Goal: Task Accomplishment & Management: Use online tool/utility

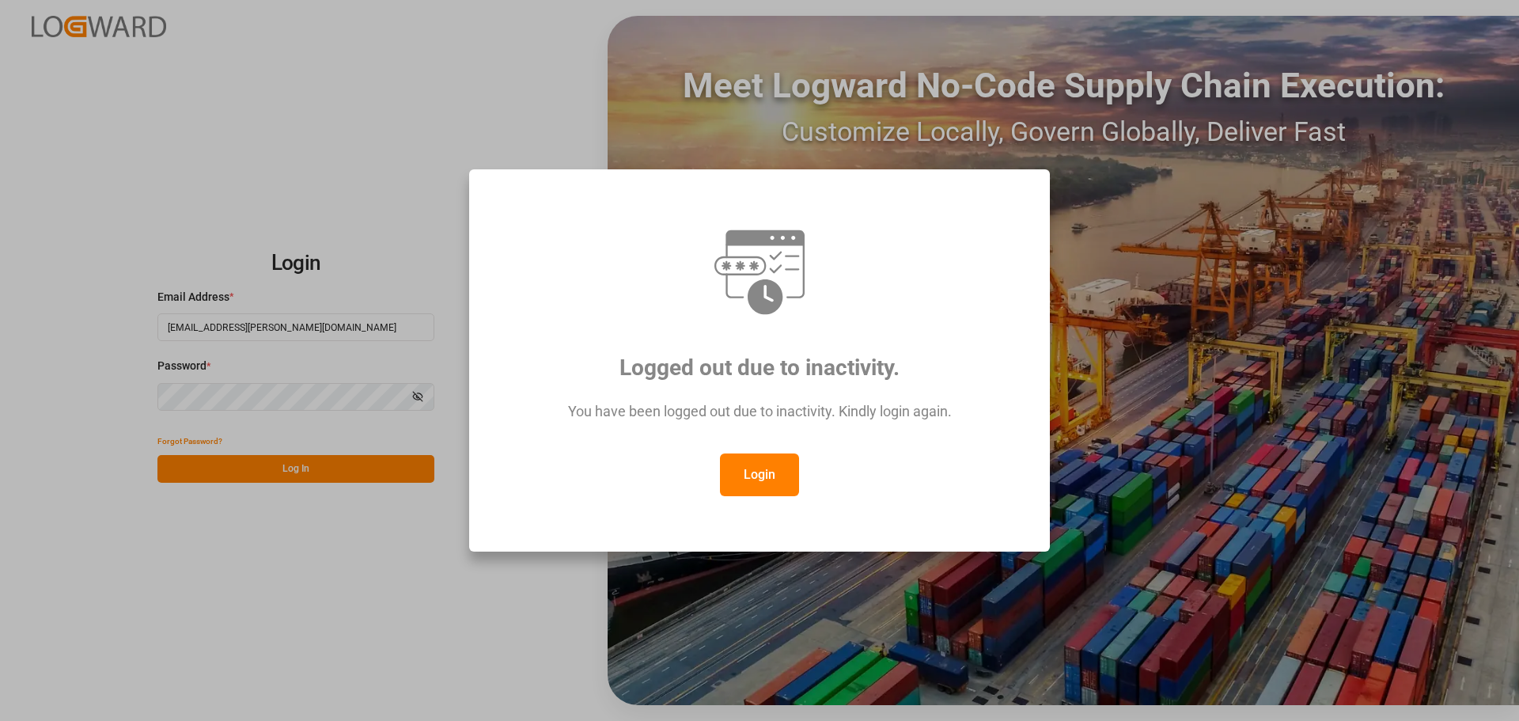
click at [741, 469] on button "Login" at bounding box center [759, 474] width 79 height 43
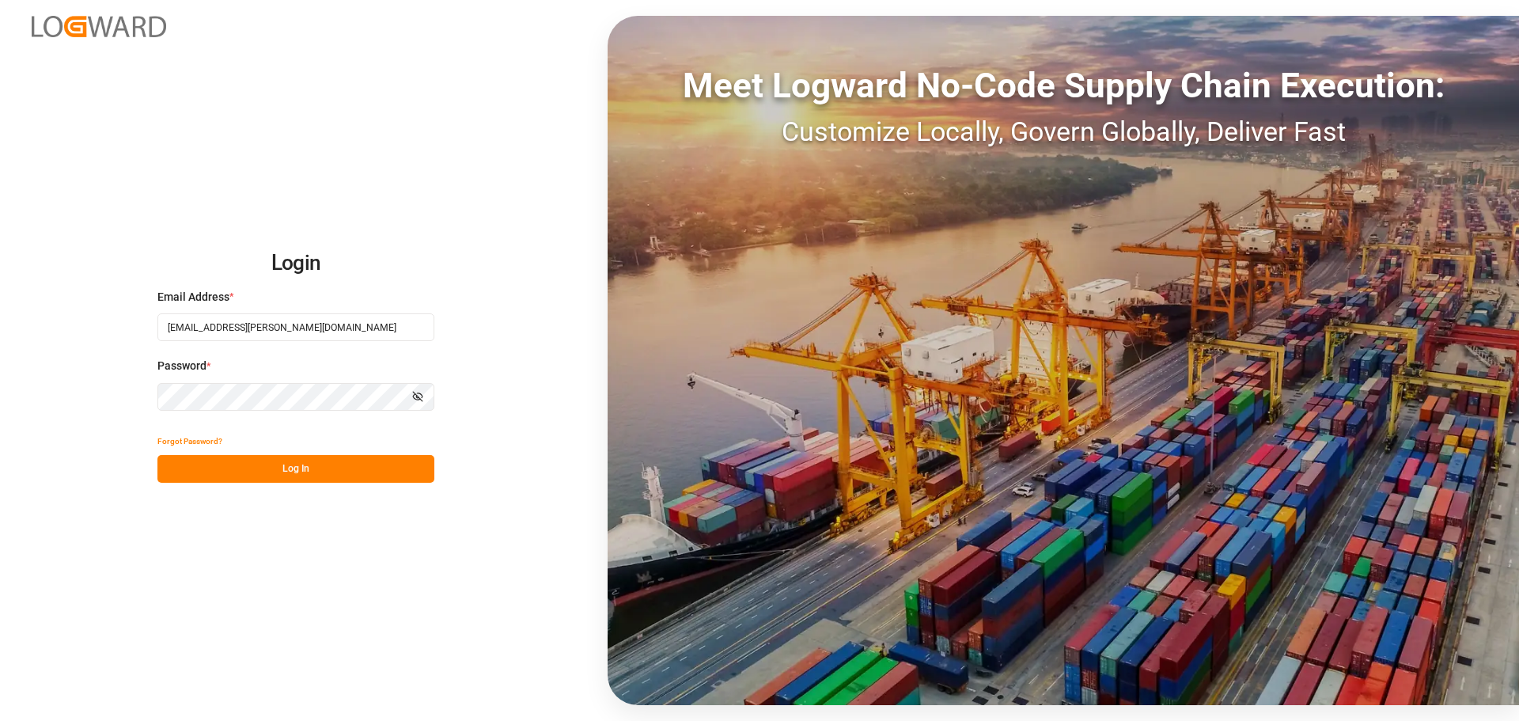
click at [358, 469] on button "Log In" at bounding box center [295, 469] width 277 height 28
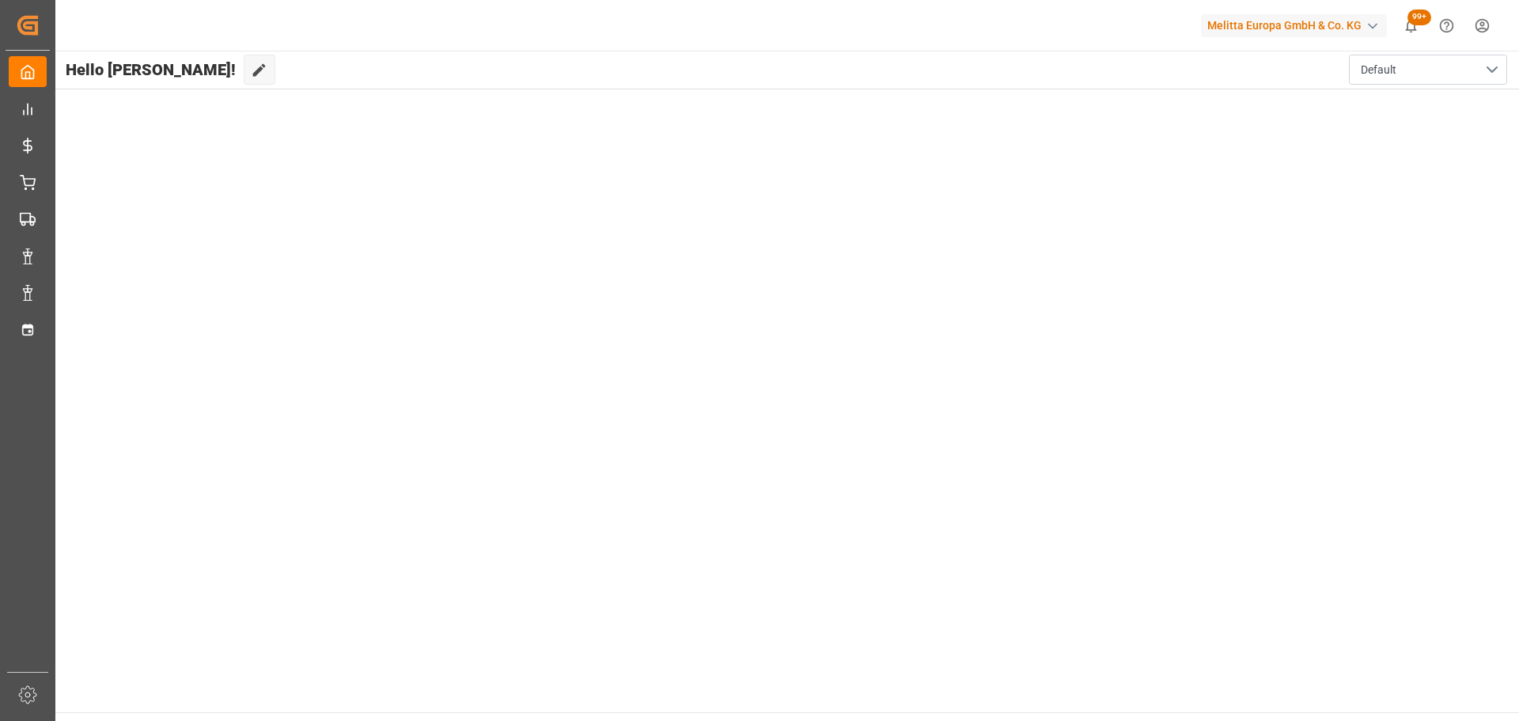
click at [126, 312] on main "Hello [PERSON_NAME]! Edit Cockpit Default" at bounding box center [786, 381] width 1465 height 661
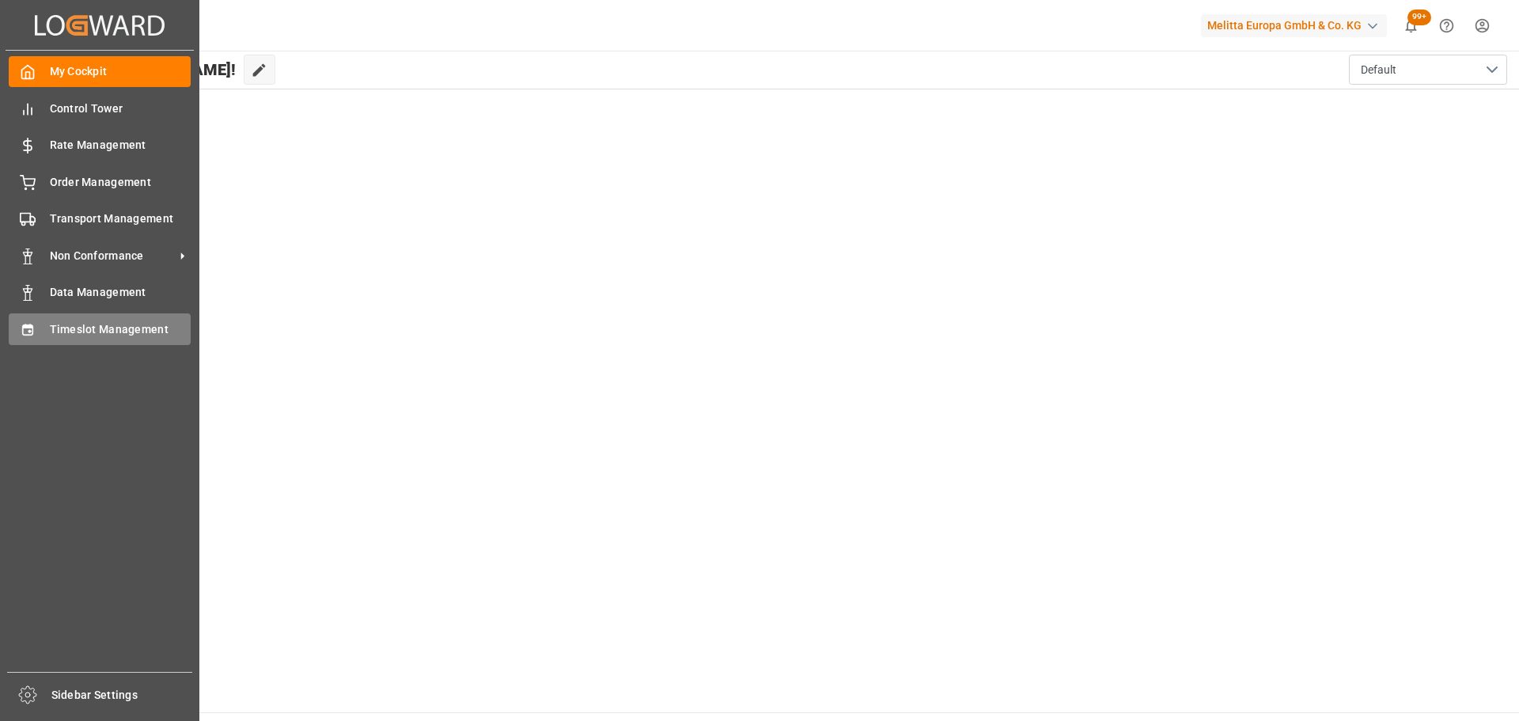
click at [43, 327] on div "Timeslot Management Timeslot Management" at bounding box center [100, 328] width 182 height 31
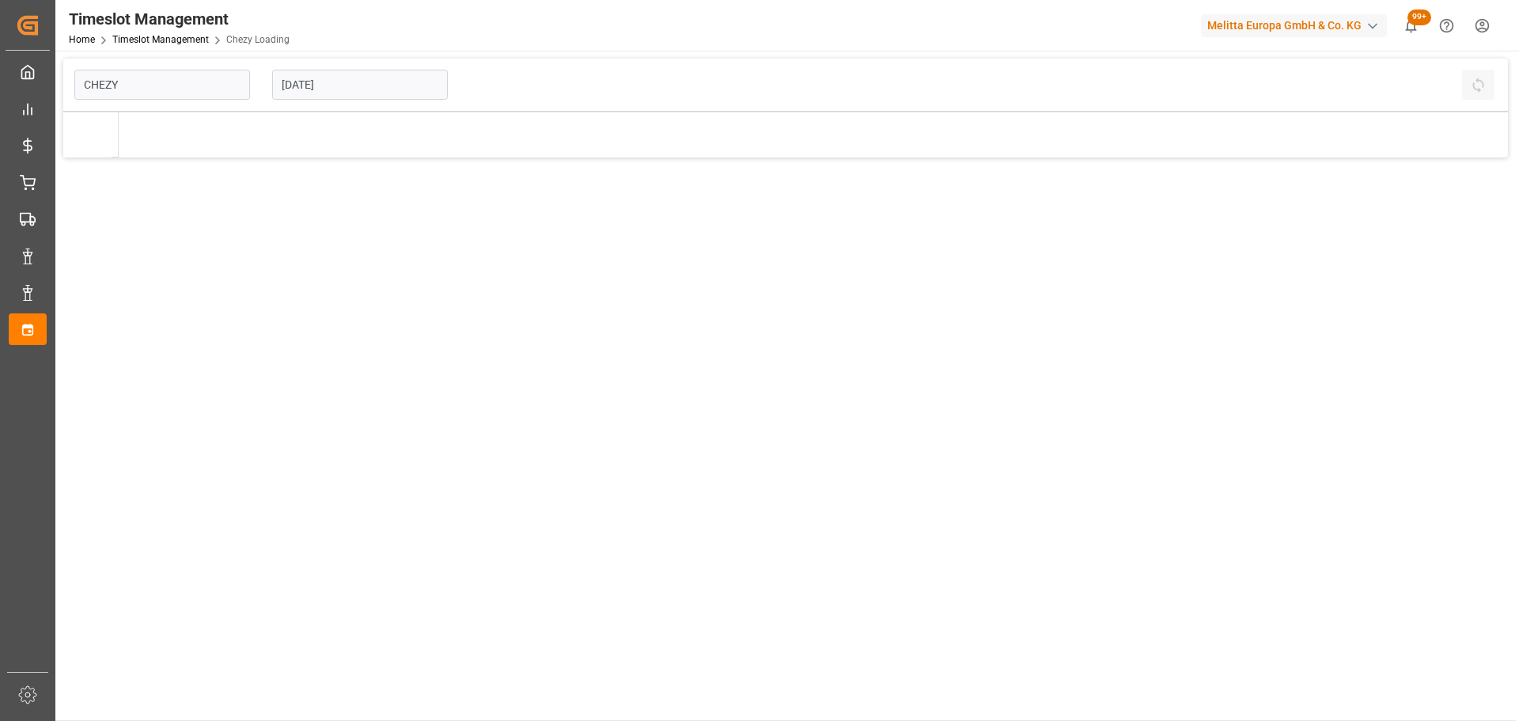
type input "Chezy Loading"
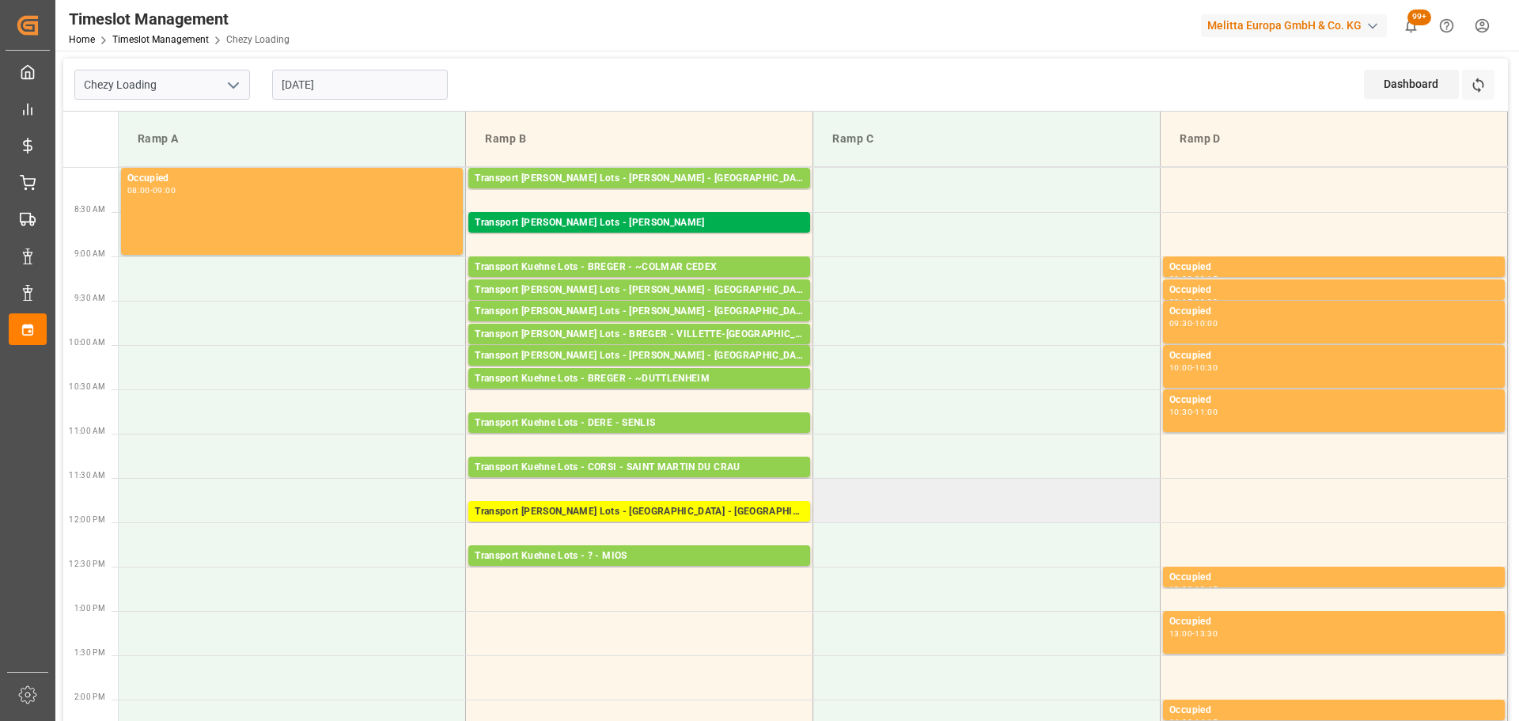
click at [938, 509] on td at bounding box center [986, 500] width 347 height 44
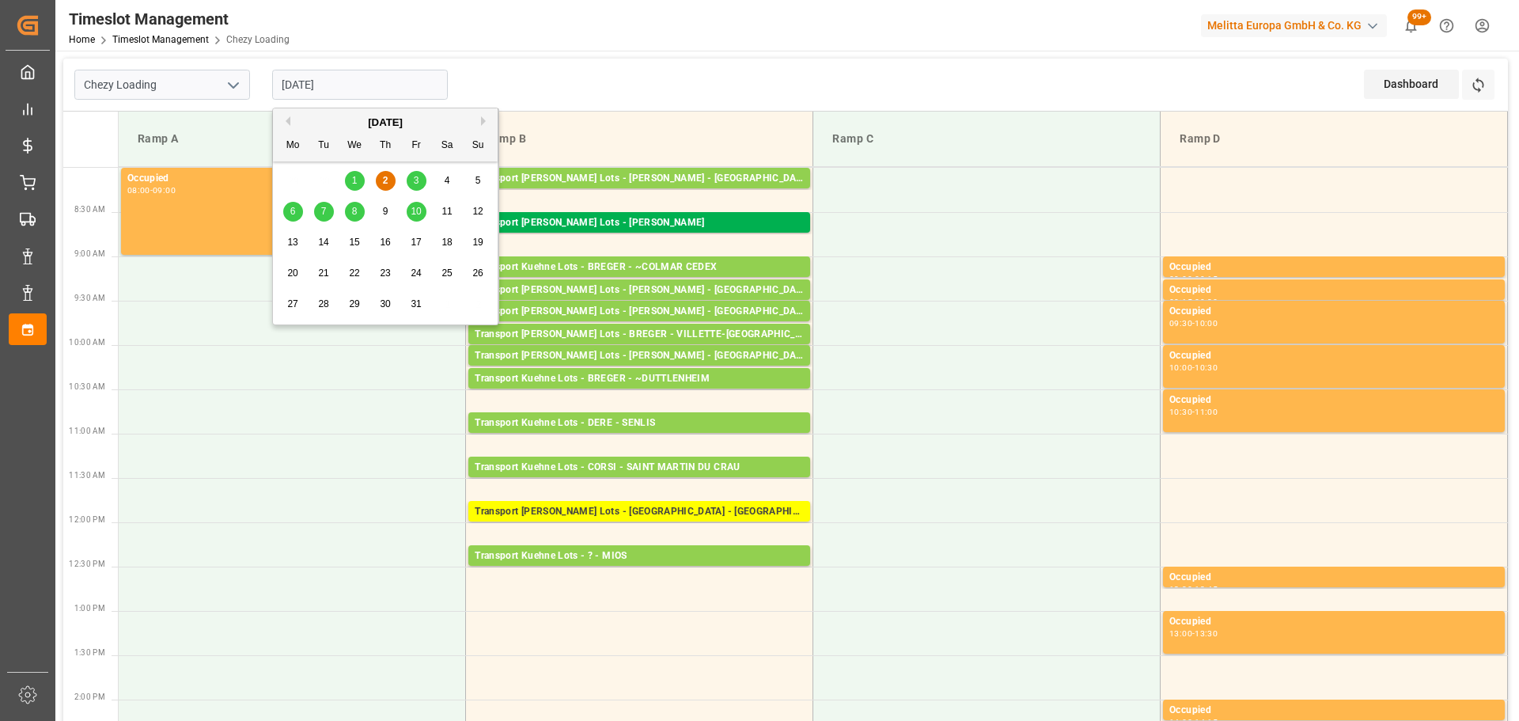
drag, startPoint x: 325, startPoint y: 88, endPoint x: 334, endPoint y: 90, distance: 9.0
click at [332, 89] on input "[DATE]" at bounding box center [360, 85] width 176 height 30
click at [350, 180] on div "1" at bounding box center [355, 181] width 20 height 19
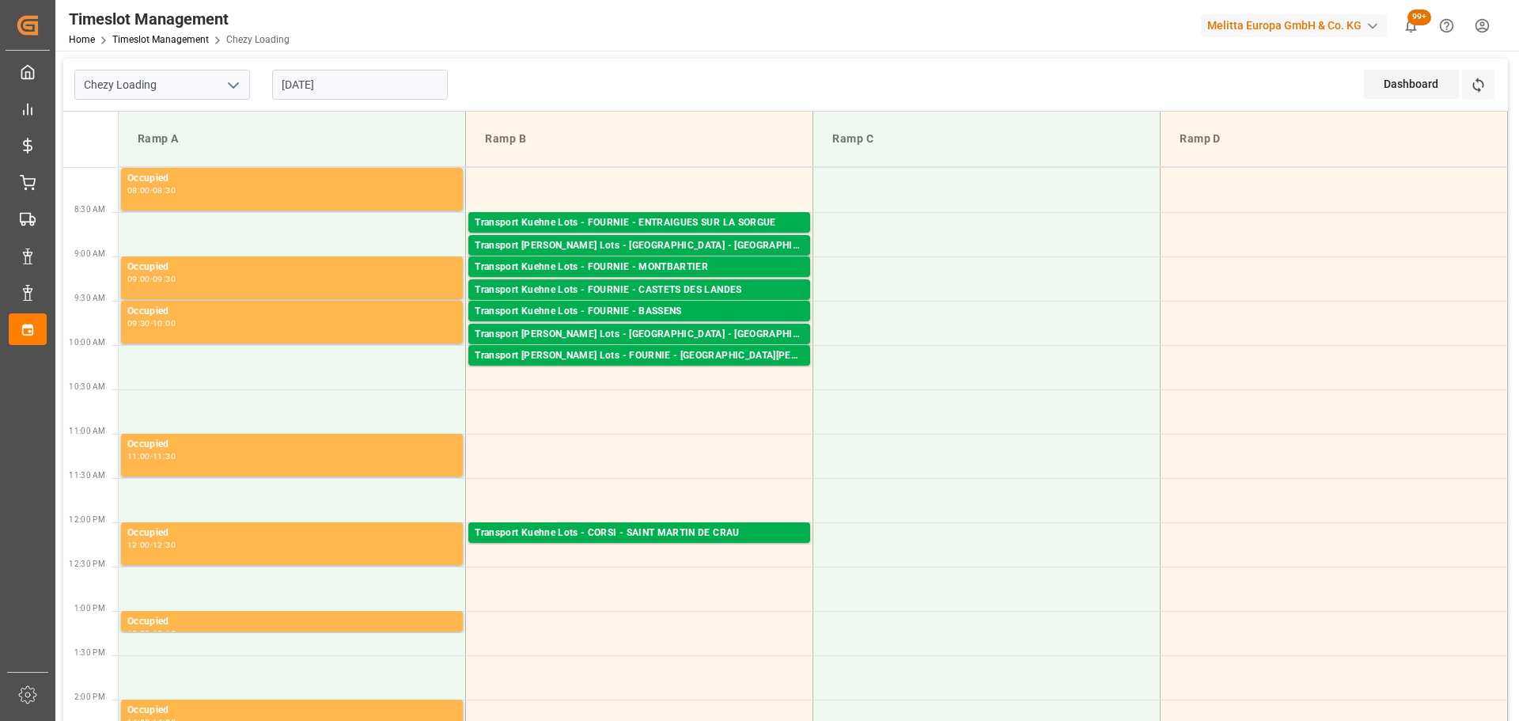
click at [349, 85] on input "[DATE]" at bounding box center [360, 85] width 176 height 30
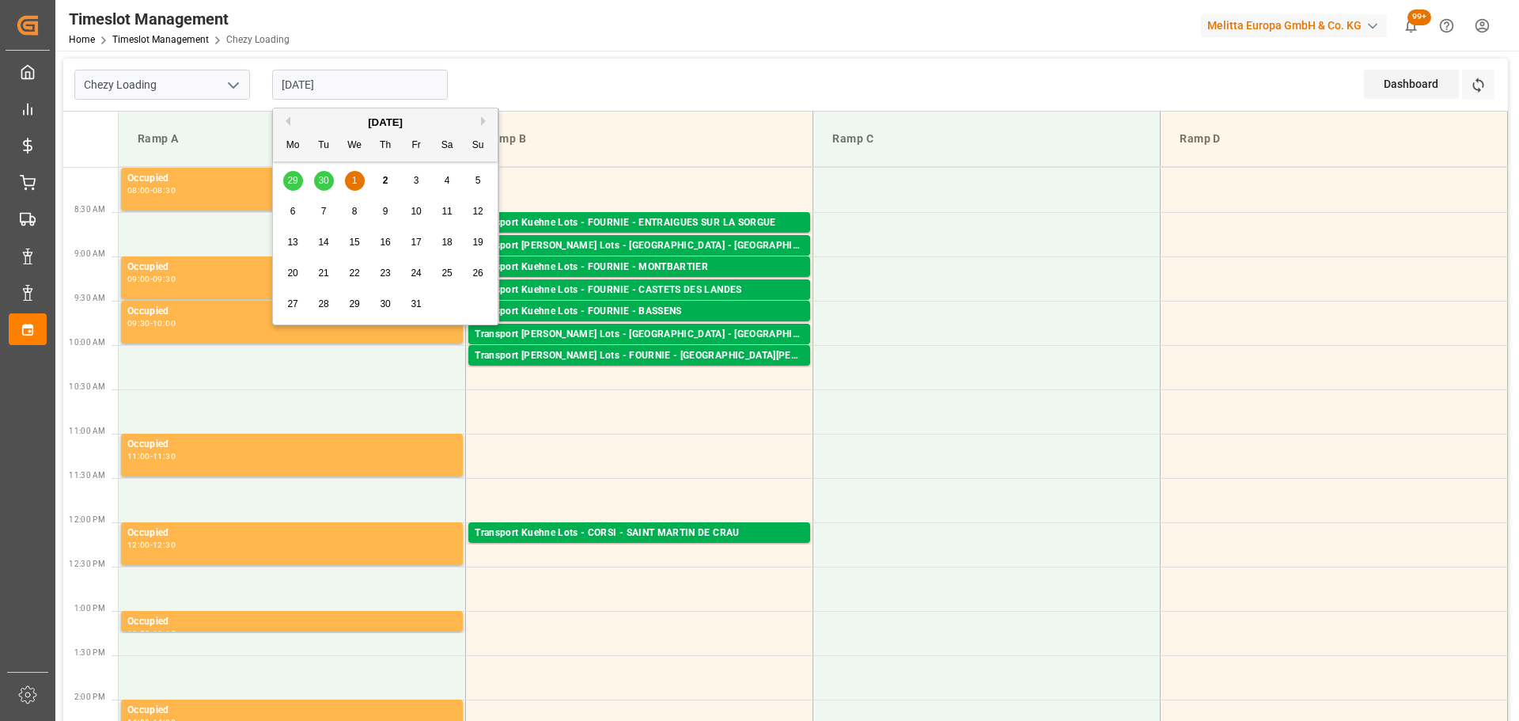
click at [377, 185] on div "2" at bounding box center [386, 181] width 20 height 19
type input "[DATE]"
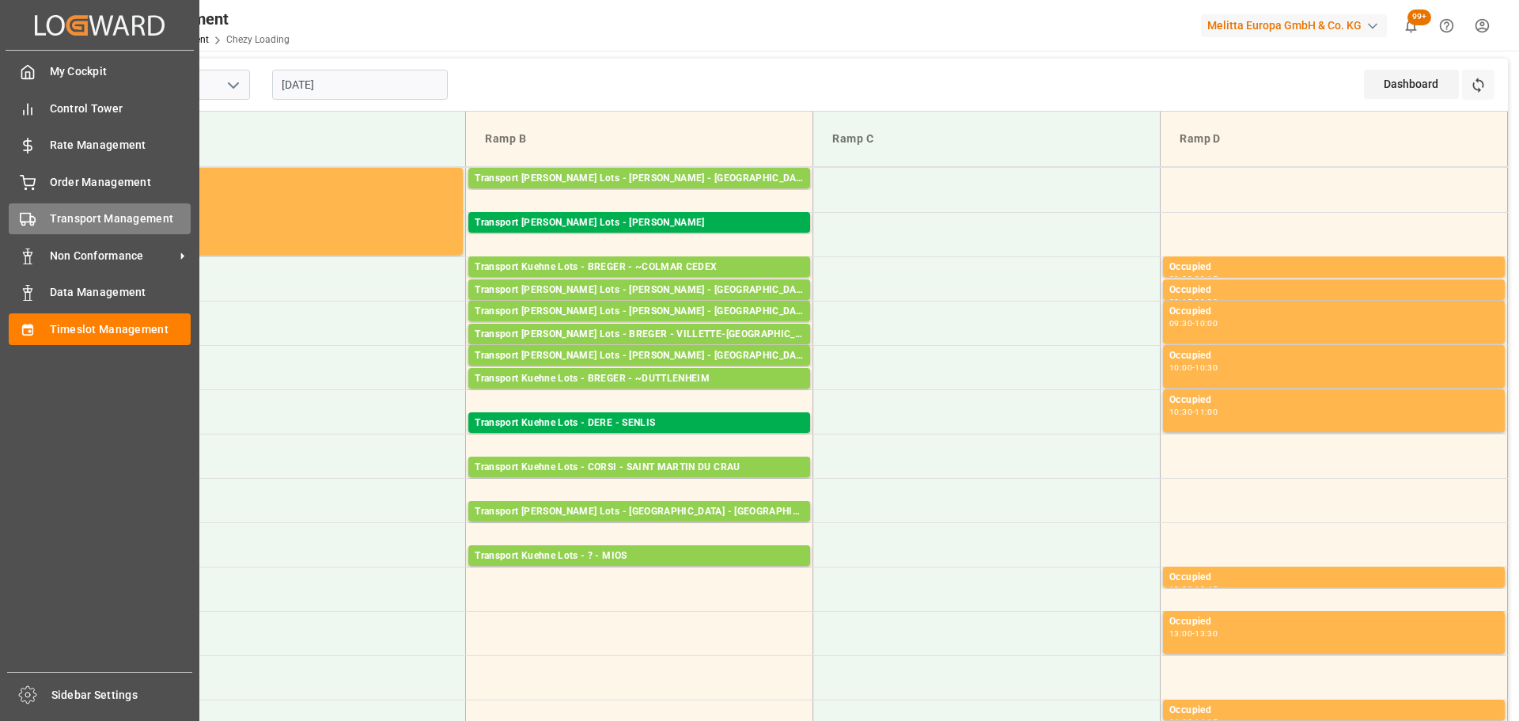
click at [89, 218] on span "Transport Management" at bounding box center [121, 218] width 142 height 17
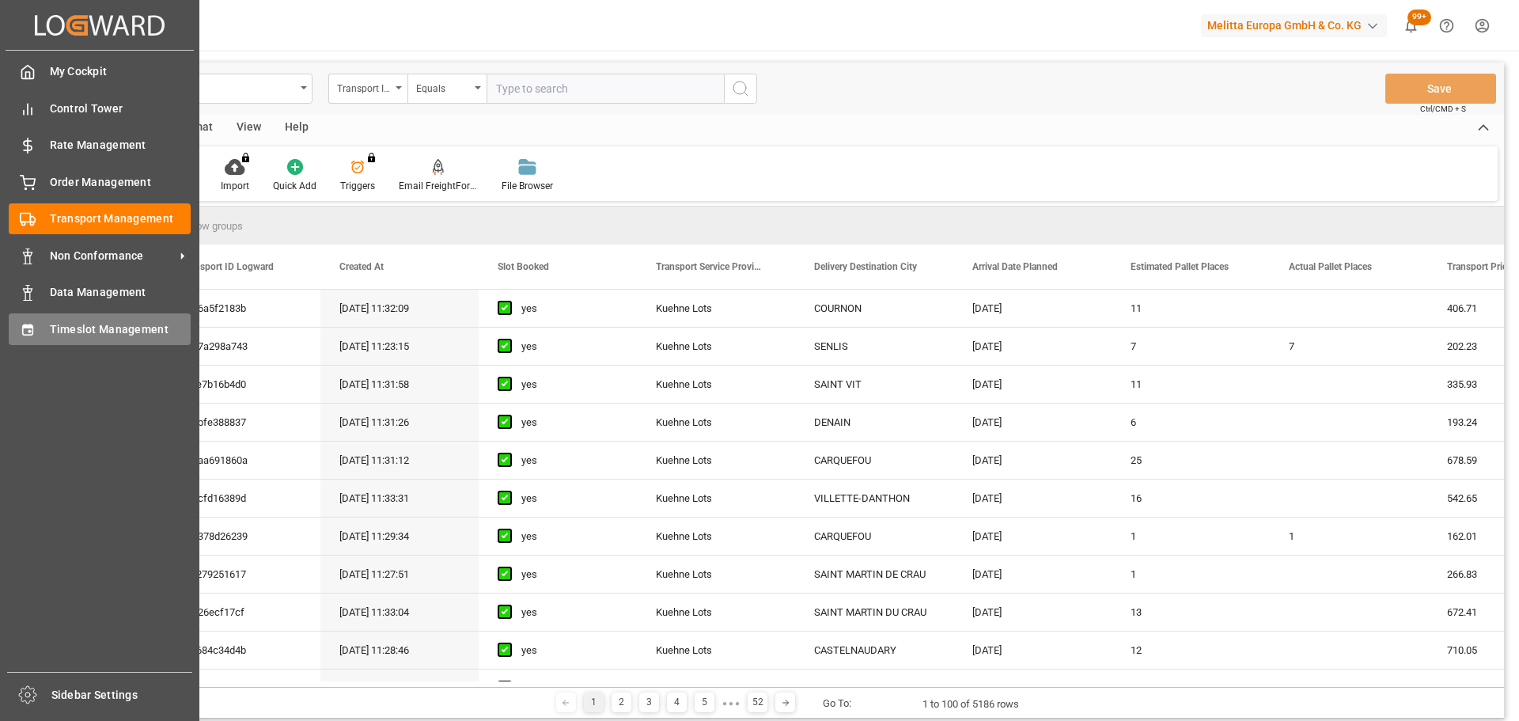
click at [109, 324] on span "Timeslot Management" at bounding box center [121, 329] width 142 height 17
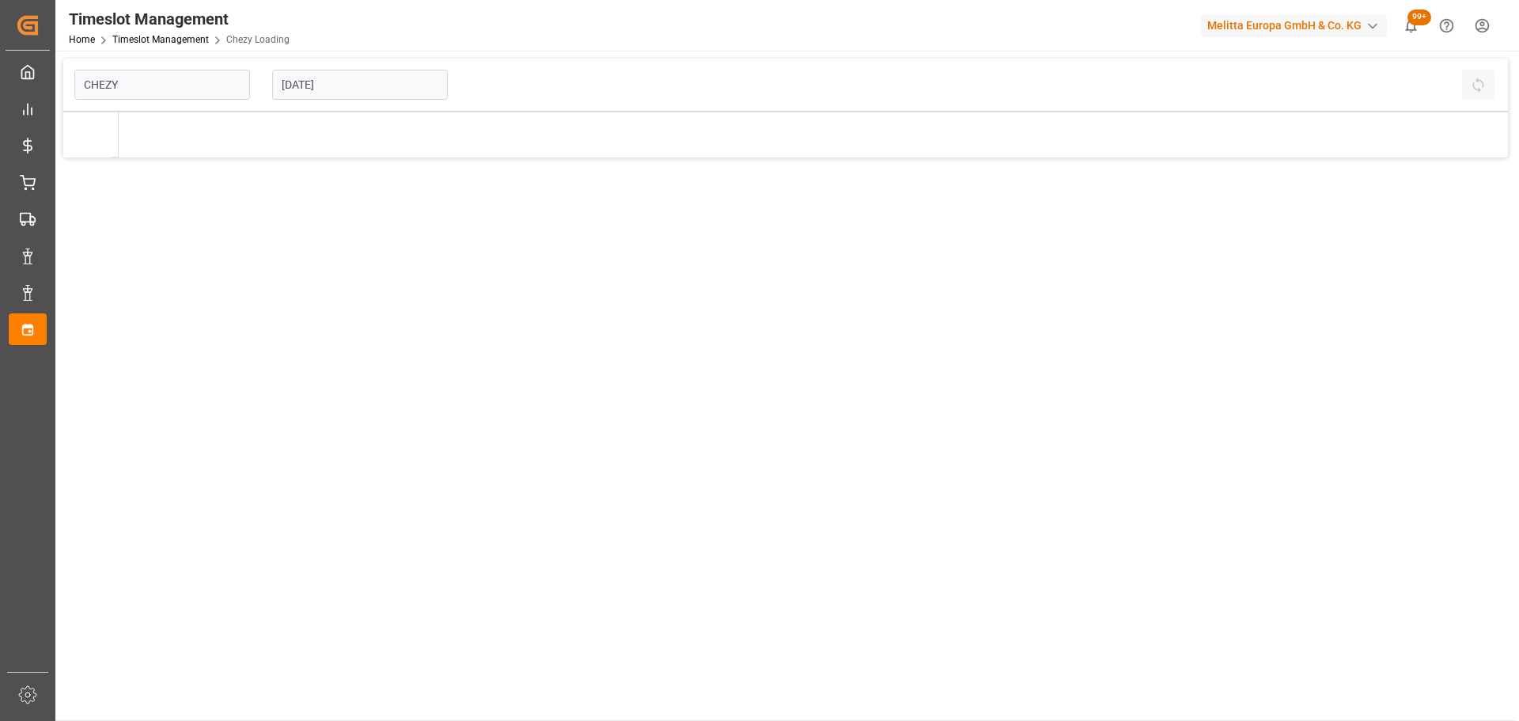
type input "Chezy Loading"
